Goal: Information Seeking & Learning: Learn about a topic

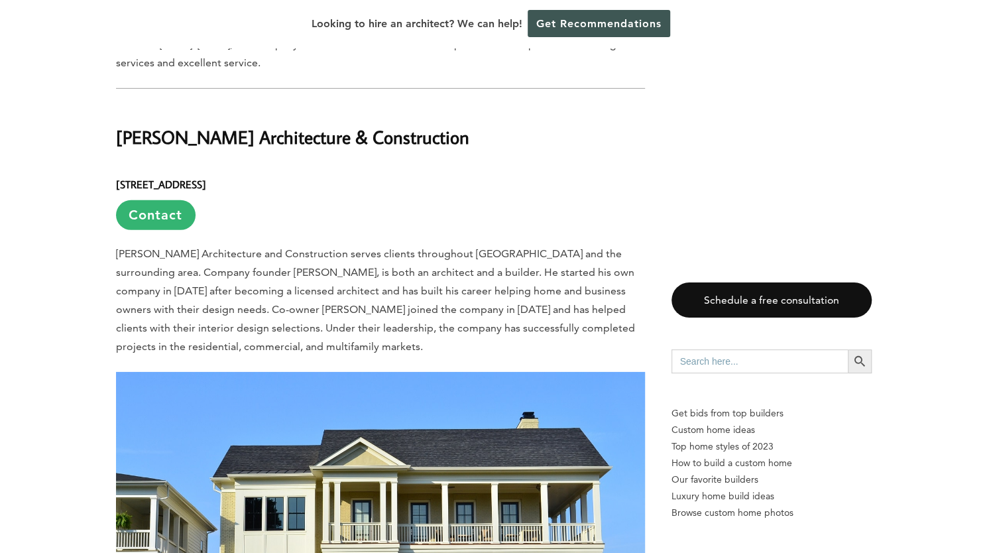
scroll to position [2386, 0]
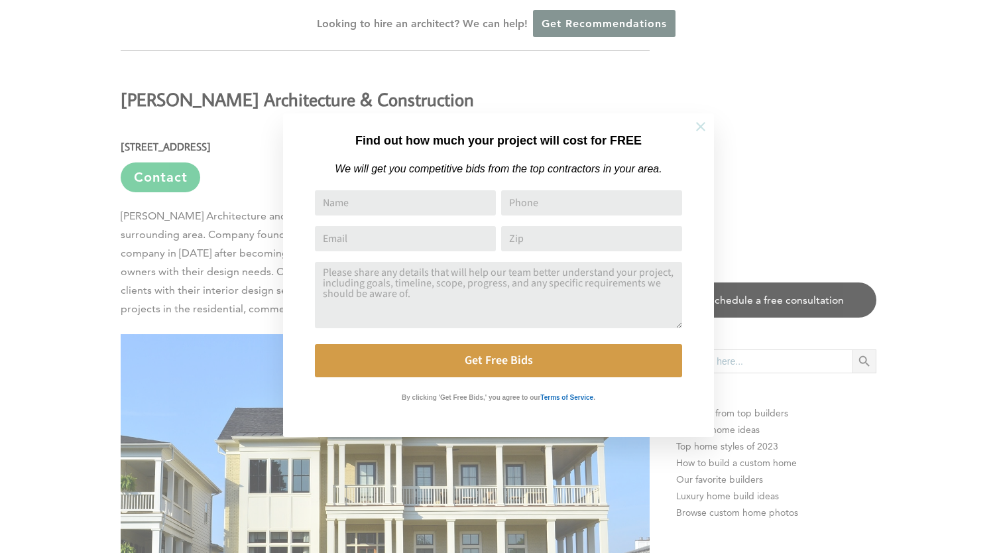
click at [696, 125] on icon at bounding box center [700, 126] width 15 height 15
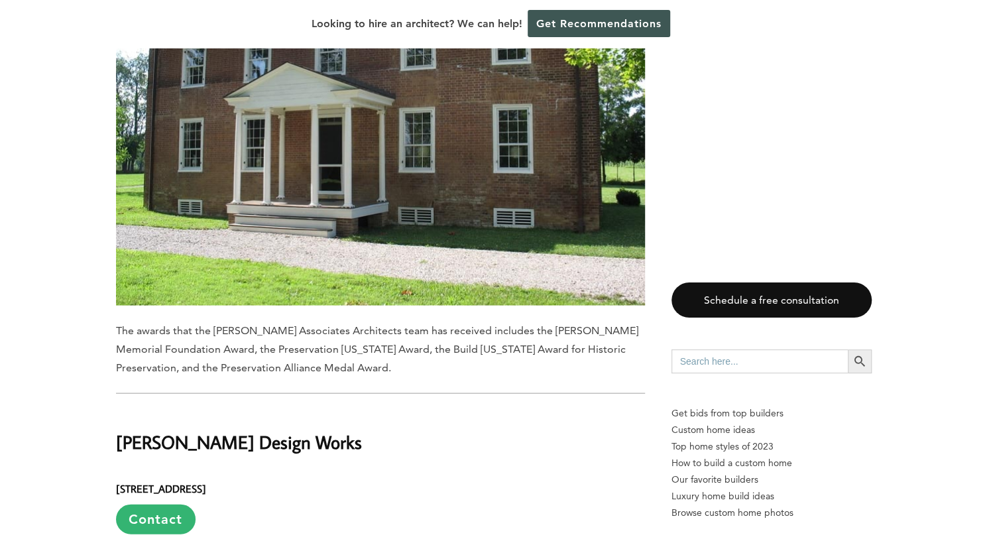
scroll to position [1440, 0]
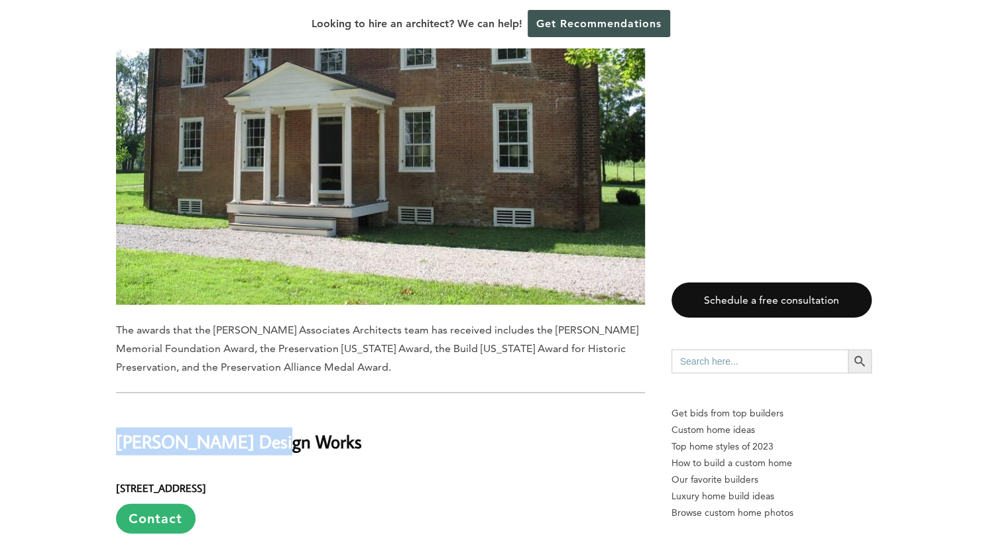
drag, startPoint x: 278, startPoint y: 397, endPoint x: 101, endPoint y: 396, distance: 177.0
copy h2 "[PERSON_NAME] Design Works"
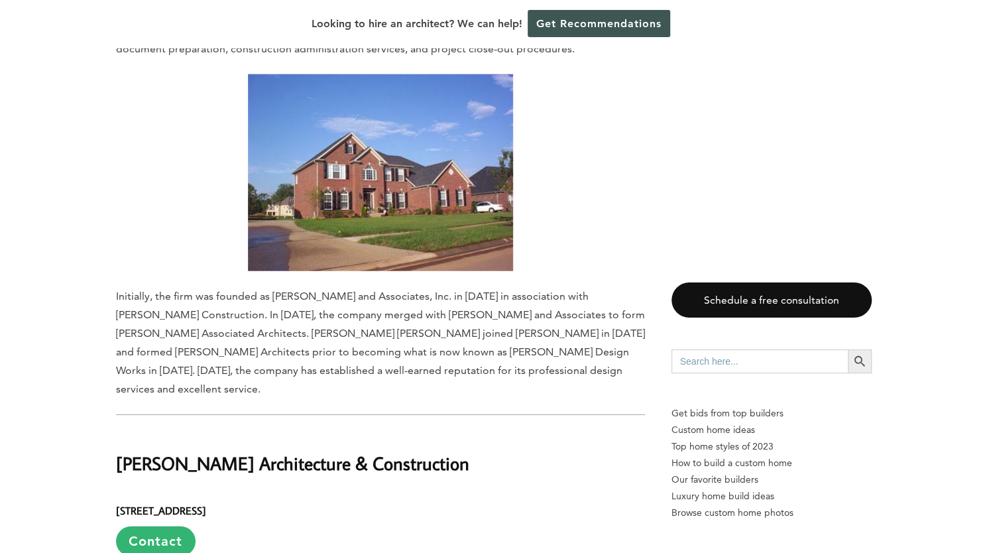
scroll to position [2147, 0]
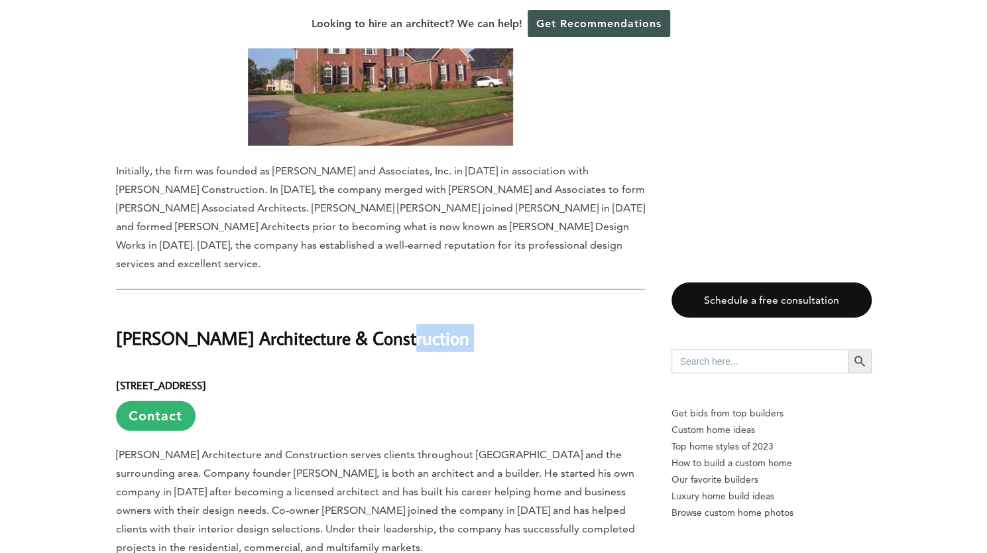
drag, startPoint x: 369, startPoint y: 287, endPoint x: 93, endPoint y: 302, distance: 276.2
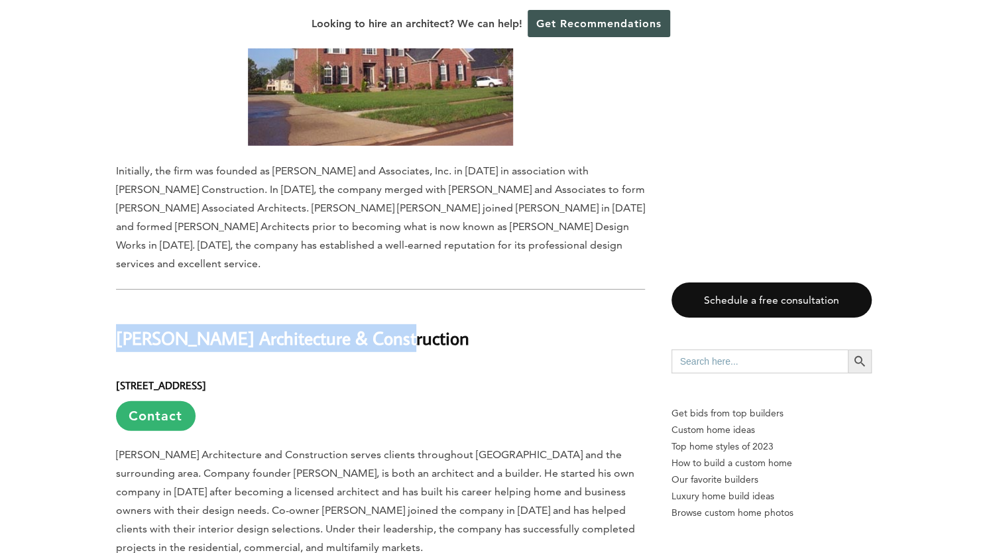
drag, startPoint x: 111, startPoint y: 291, endPoint x: 418, endPoint y: 280, distance: 307.1
copy h2 "[PERSON_NAME] Architecture & Construction"
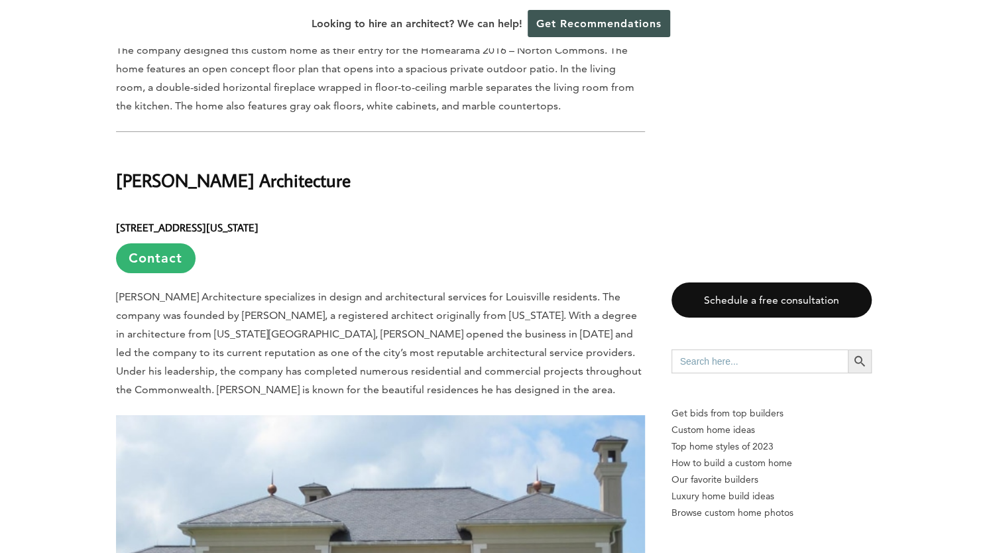
scroll to position [3046, 0]
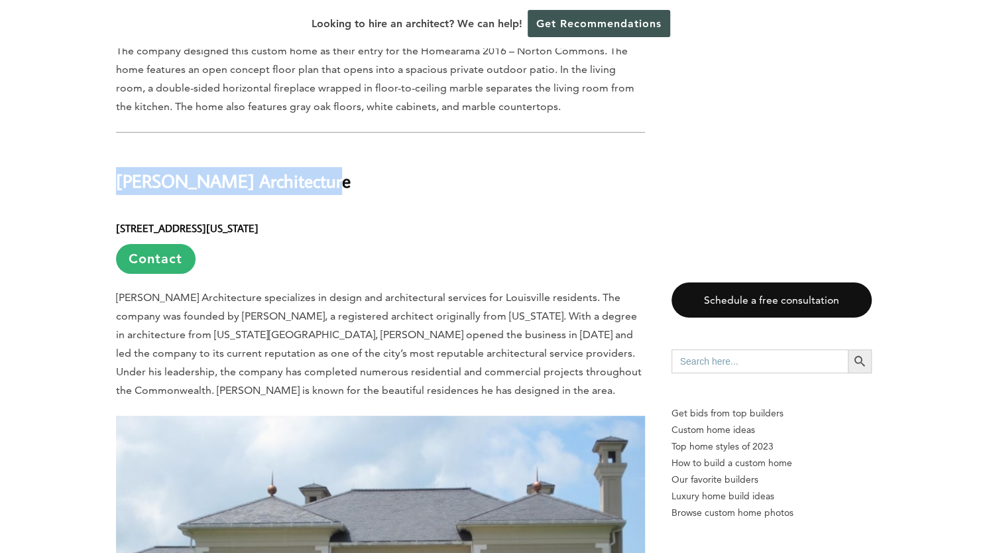
drag, startPoint x: 329, startPoint y: 125, endPoint x: 113, endPoint y: 142, distance: 216.7
copy h2 "[PERSON_NAME] Architecture"
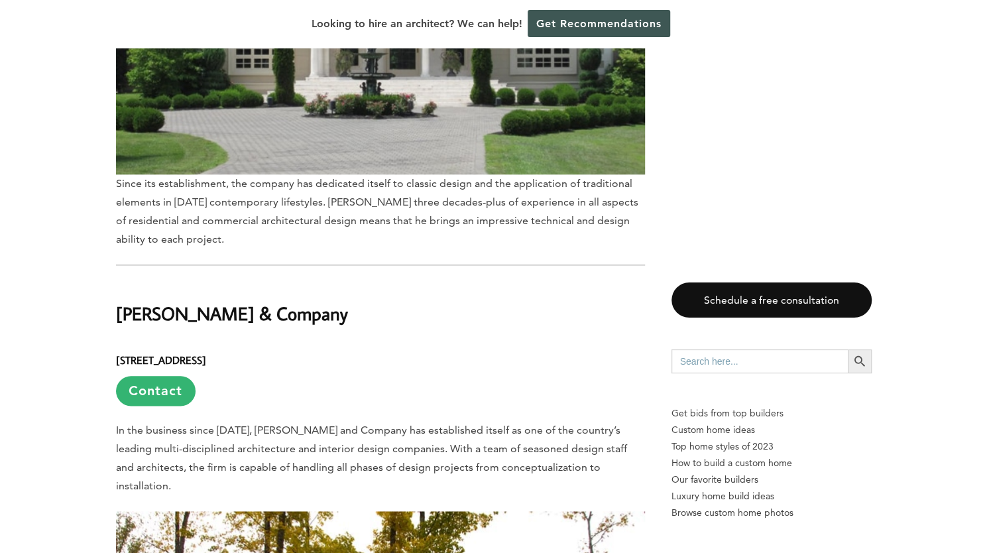
scroll to position [3685, 0]
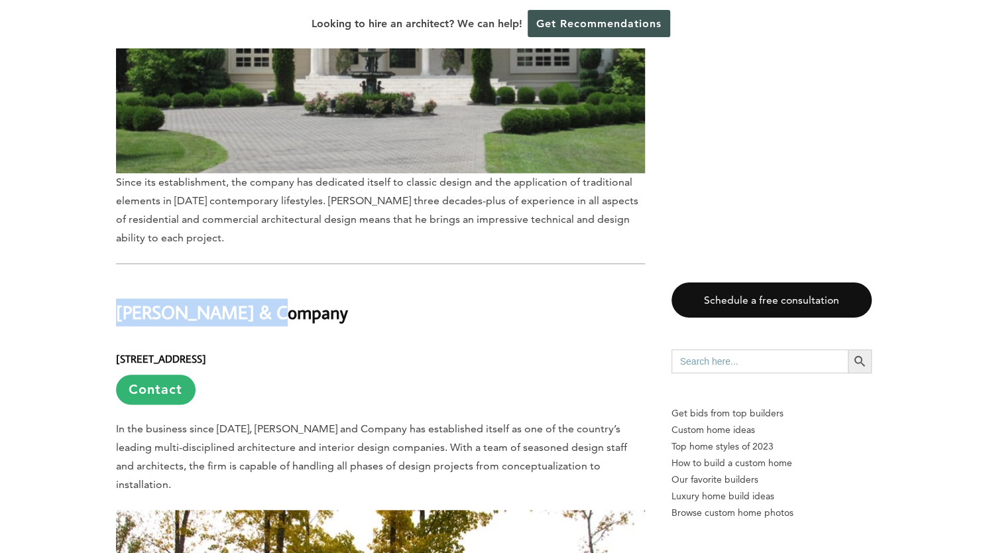
drag, startPoint x: 272, startPoint y: 262, endPoint x: 66, endPoint y: 270, distance: 205.7
copy h2 "[PERSON_NAME] & Company"
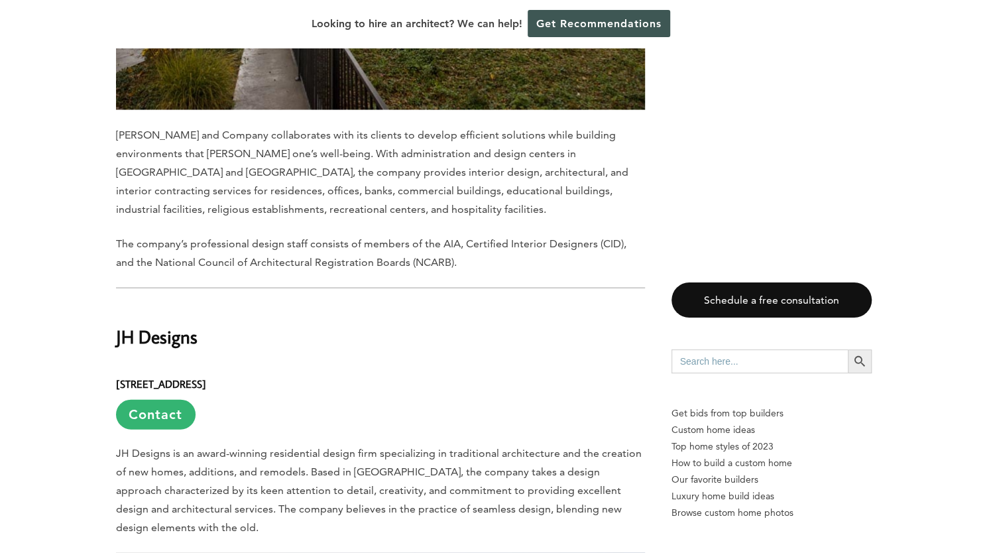
scroll to position [4422, 0]
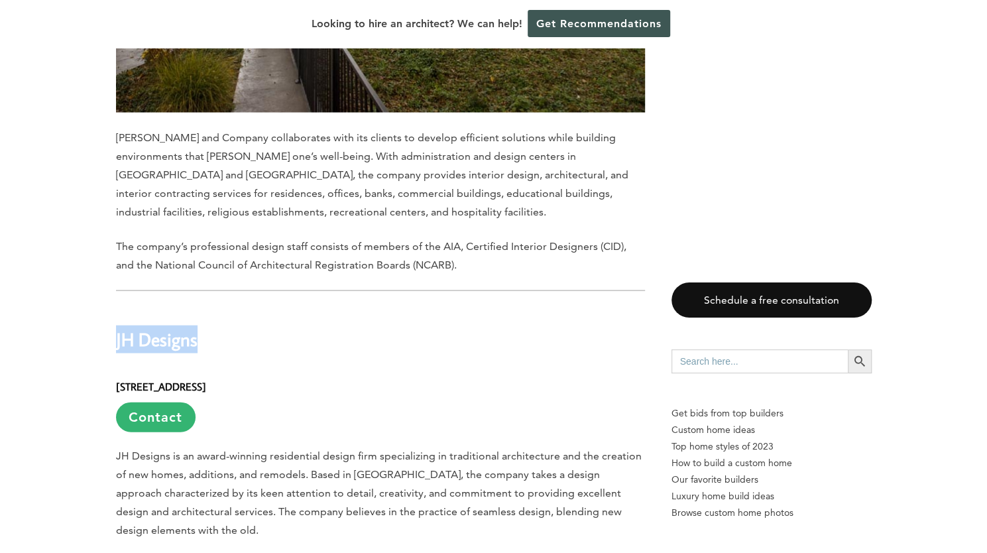
drag, startPoint x: 208, startPoint y: 283, endPoint x: 93, endPoint y: 273, distance: 115.1
copy h2 "JH Designs"
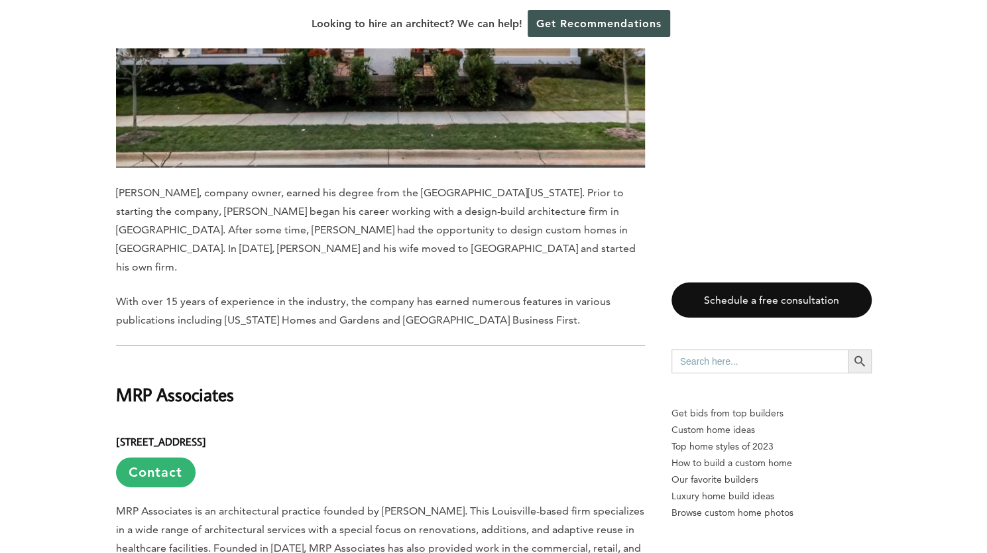
scroll to position [5163, 0]
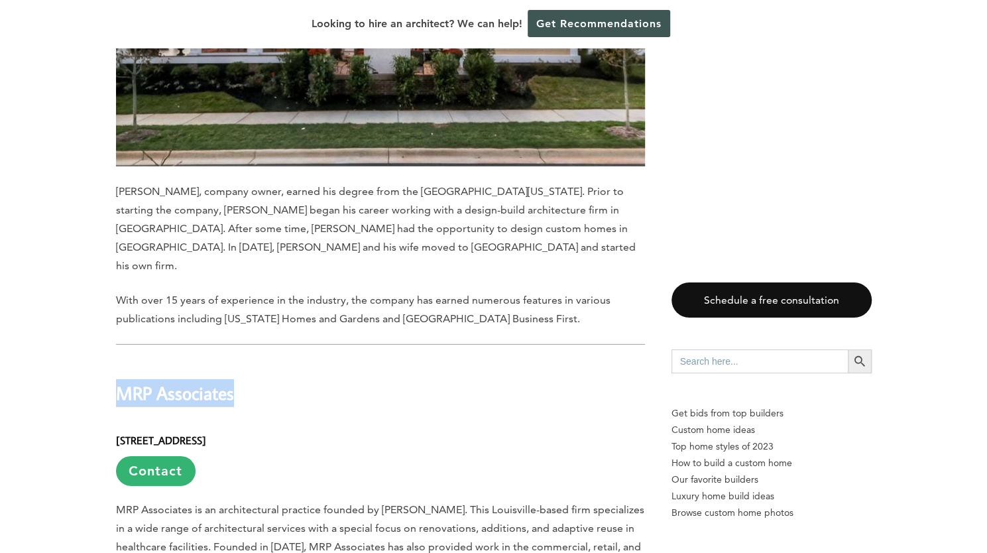
drag, startPoint x: 260, startPoint y: 312, endPoint x: 109, endPoint y: 307, distance: 150.6
copy h2 "MRP Associates"
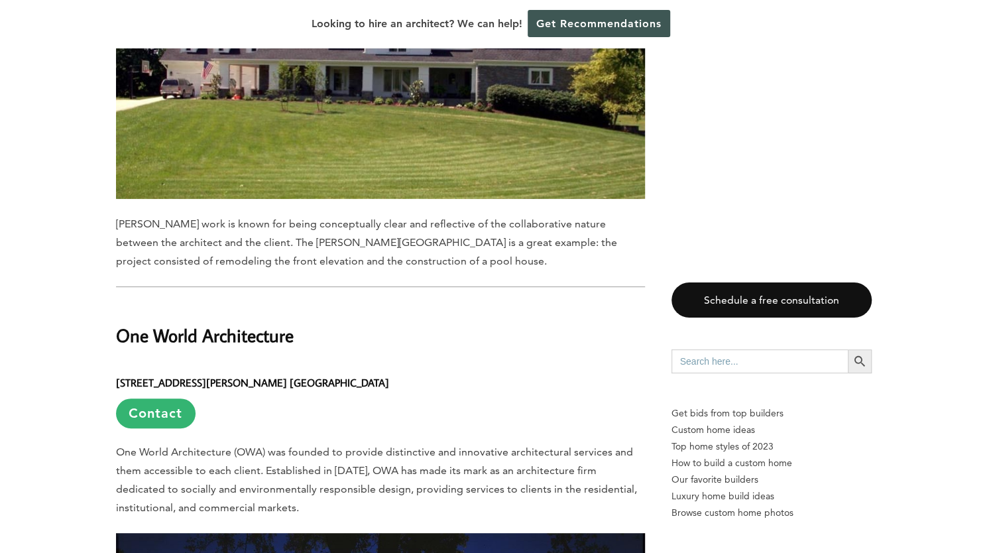
scroll to position [5911, 0]
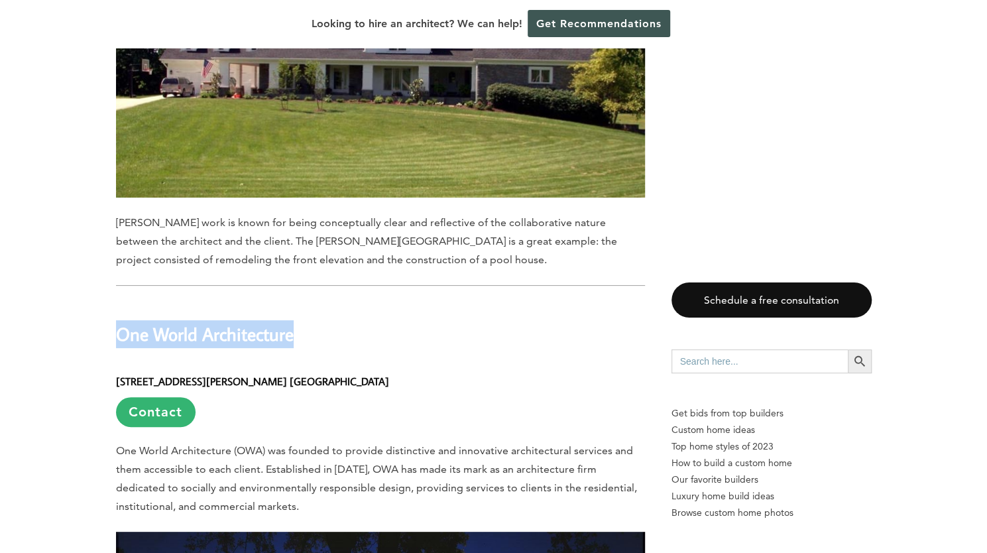
drag, startPoint x: 232, startPoint y: 242, endPoint x: 97, endPoint y: 242, distance: 134.6
copy h2 "One World Architecture"
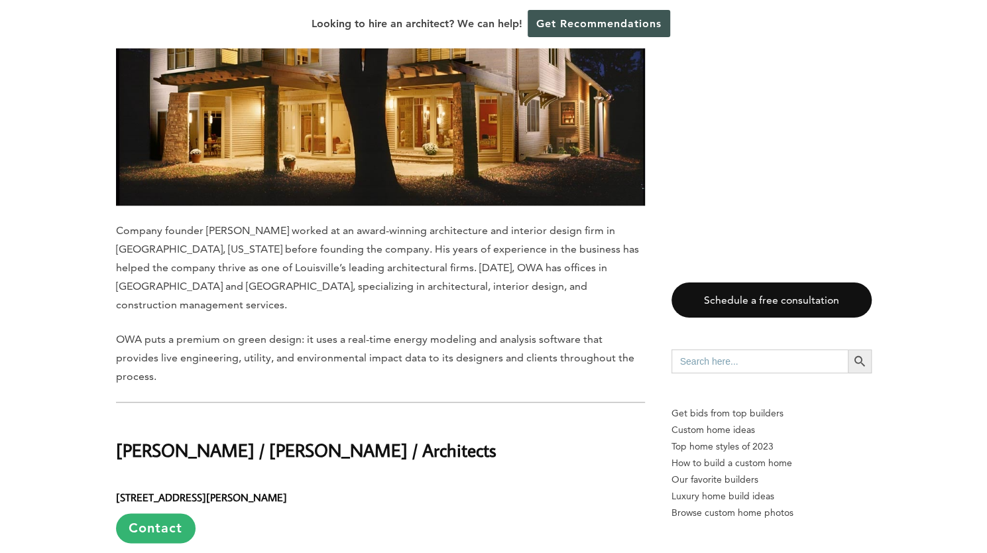
scroll to position [6582, 0]
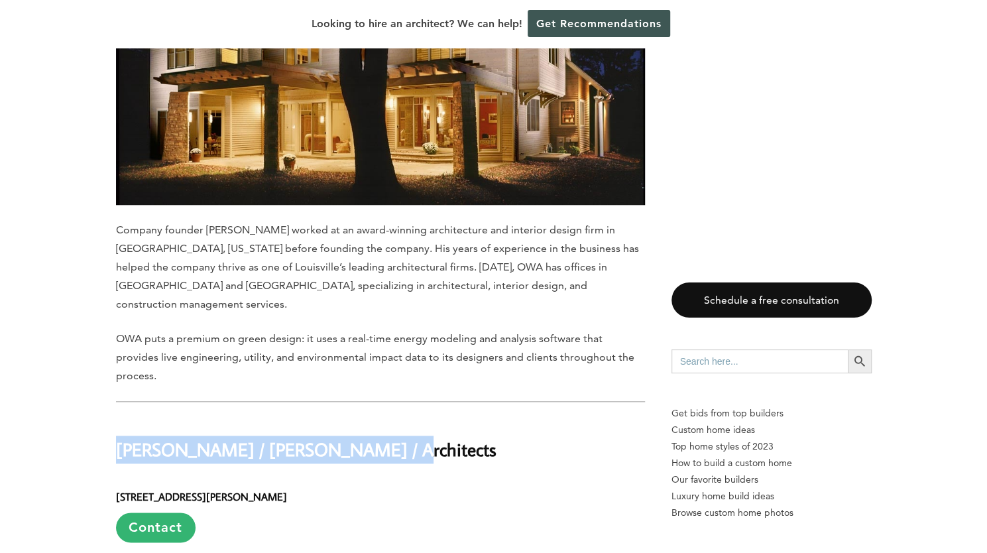
drag, startPoint x: 343, startPoint y: 331, endPoint x: 106, endPoint y: 326, distance: 237.4
copy h2 "[PERSON_NAME] / [PERSON_NAME] / Architects"
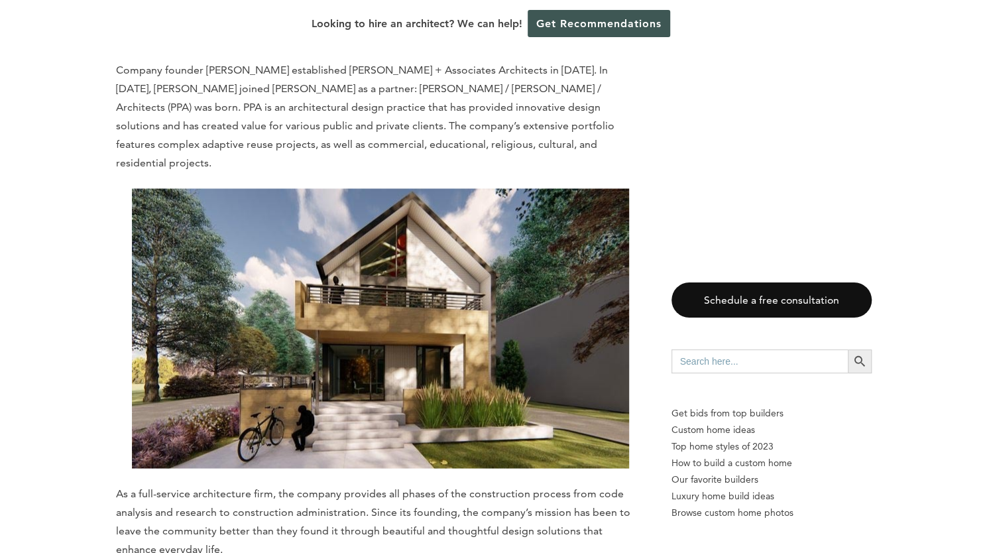
scroll to position [7341, 0]
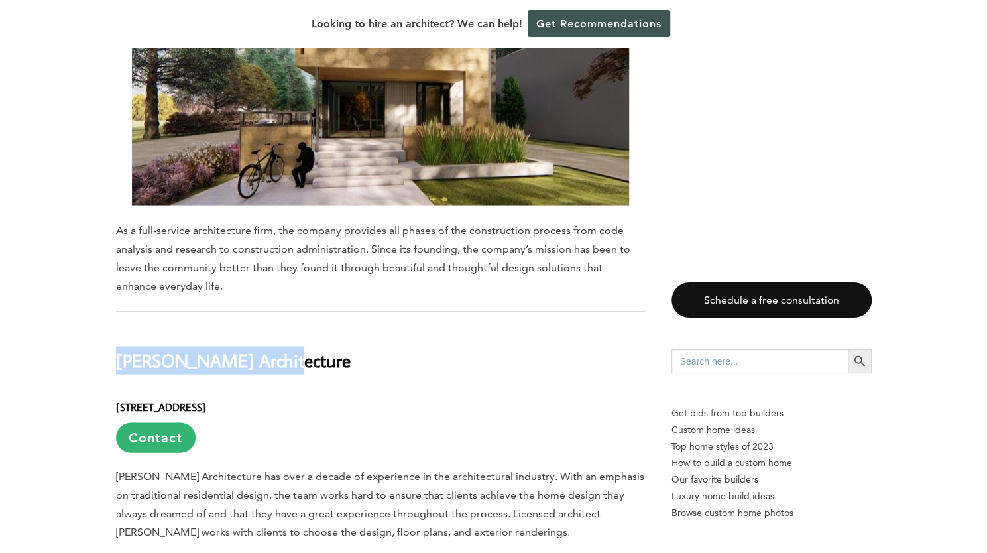
drag, startPoint x: 235, startPoint y: 213, endPoint x: 93, endPoint y: 209, distance: 142.6
copy h2 "[PERSON_NAME] Architecture"
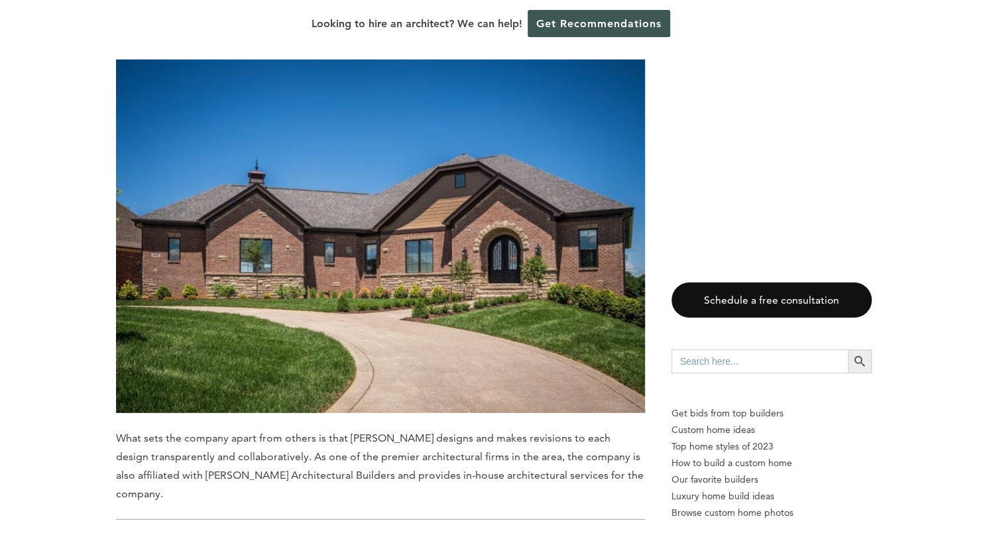
scroll to position [7963, 0]
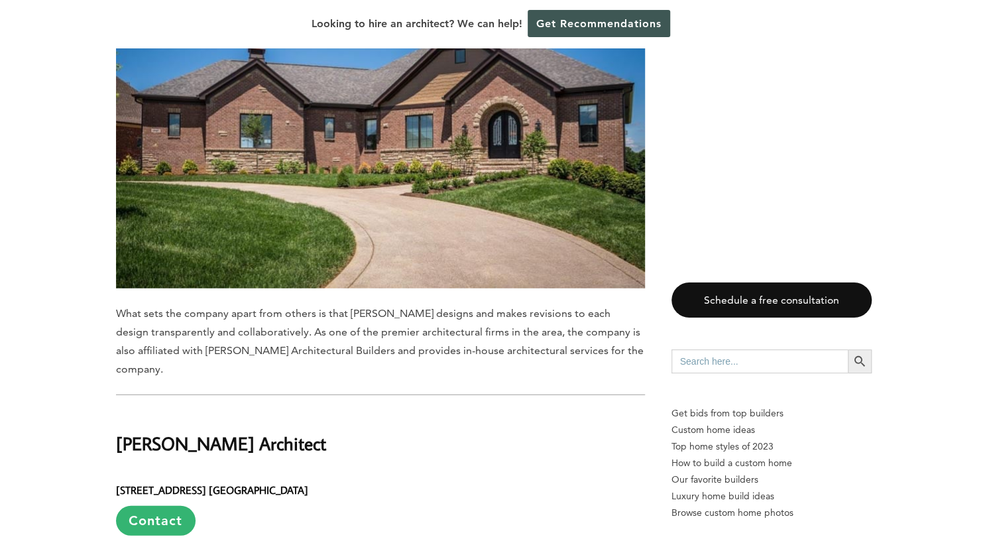
drag, startPoint x: 297, startPoint y: 272, endPoint x: 99, endPoint y: 267, distance: 198.3
copy h2 "[PERSON_NAME] Architect"
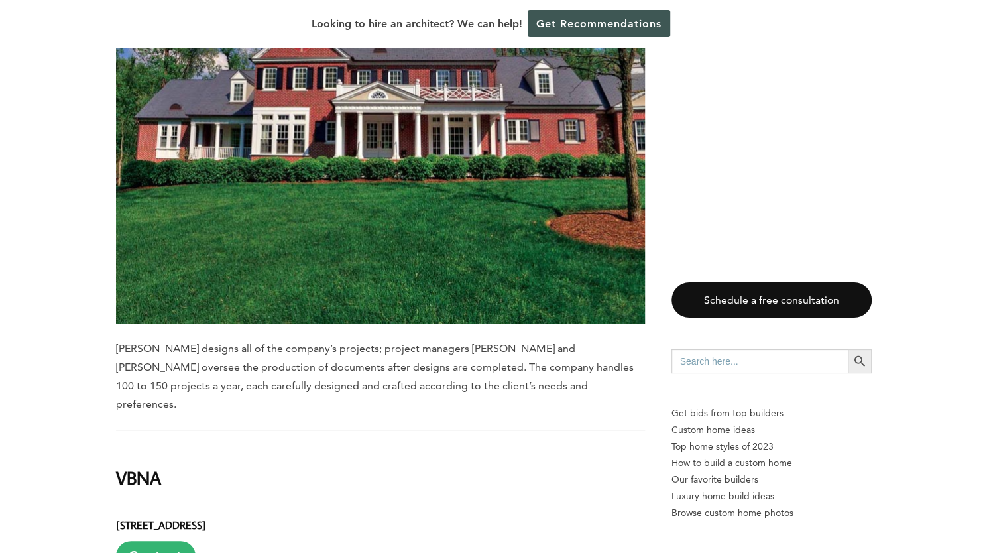
scroll to position [8745, 0]
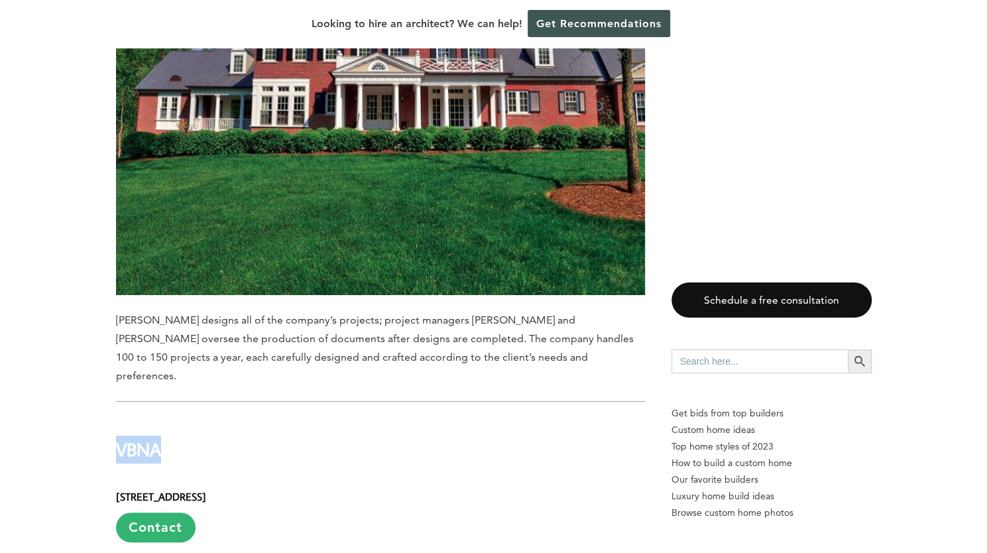
drag, startPoint x: 178, startPoint y: 272, endPoint x: 41, endPoint y: 278, distance: 136.7
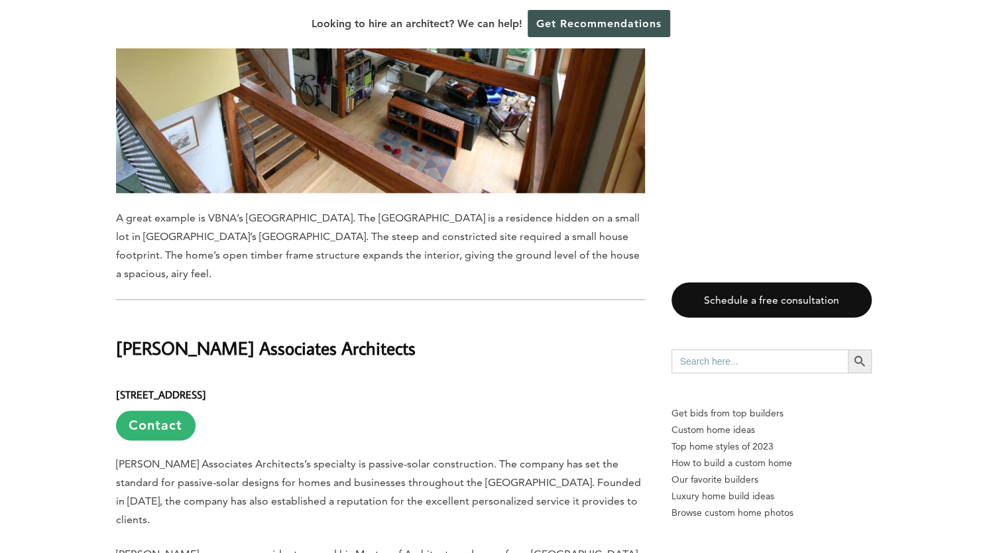
scroll to position [9683, 0]
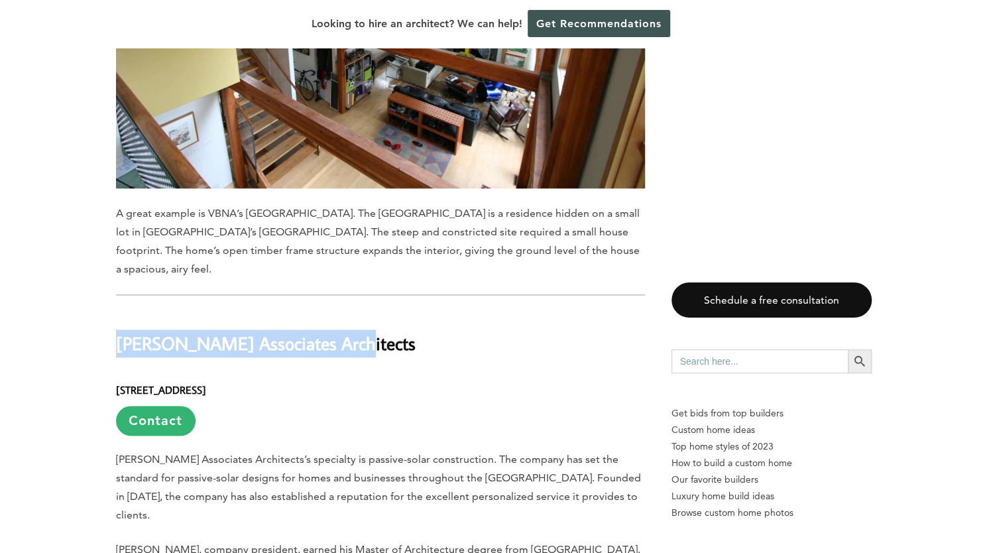
drag, startPoint x: 268, startPoint y: 123, endPoint x: 80, endPoint y: 118, distance: 188.3
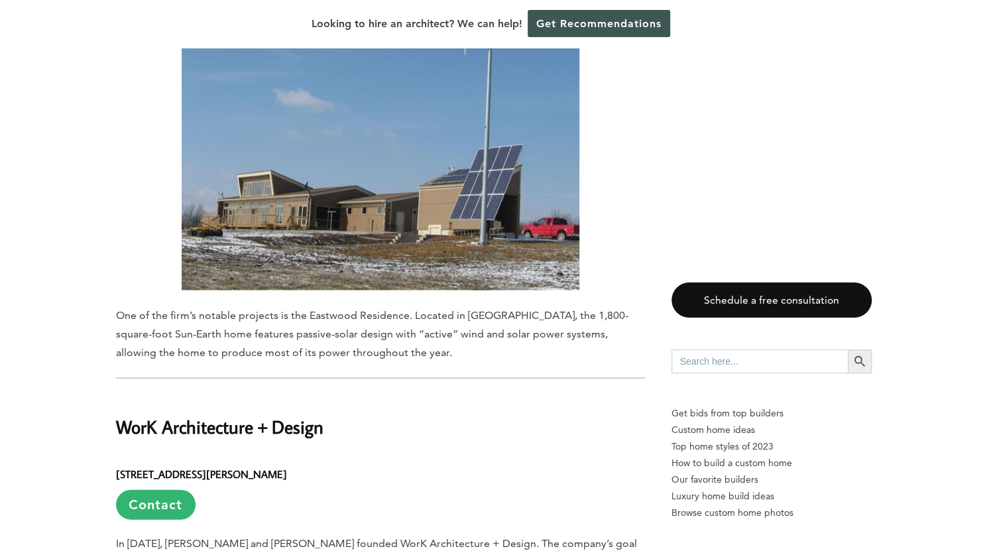
scroll to position [10342, 0]
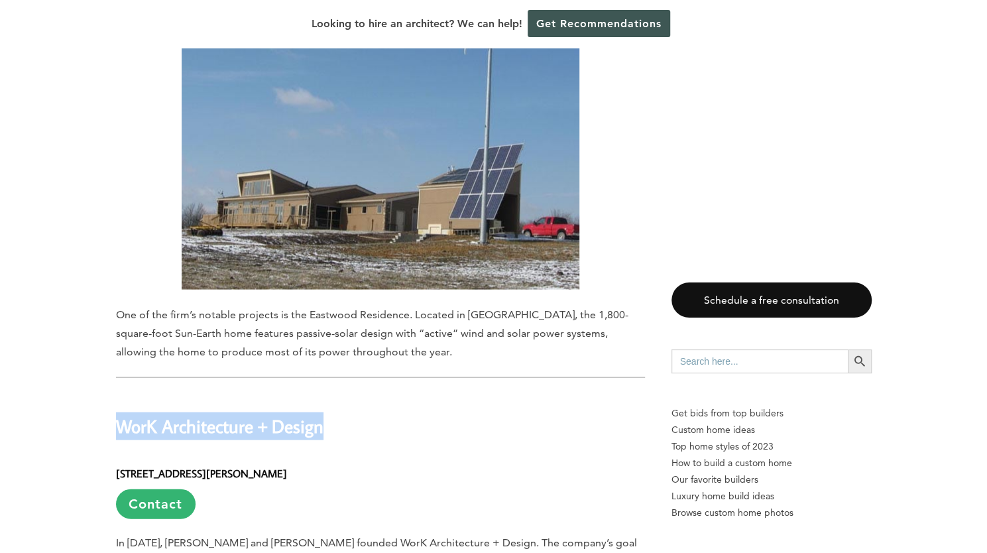
drag, startPoint x: 224, startPoint y: 176, endPoint x: 65, endPoint y: 173, distance: 159.1
